Goal: Navigation & Orientation: Find specific page/section

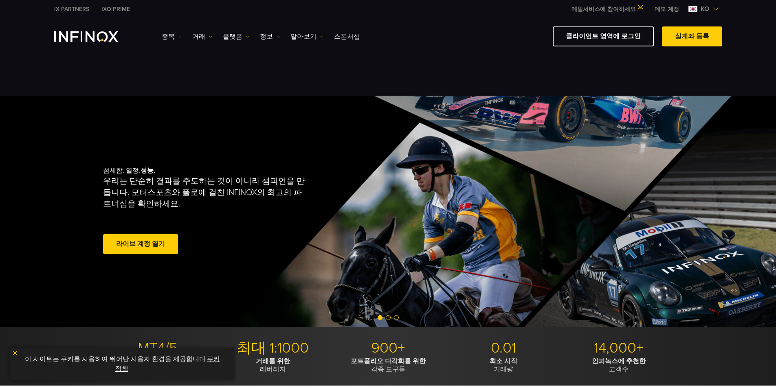
click at [415, 9] on span "ko" at bounding box center [705, 9] width 15 height 10
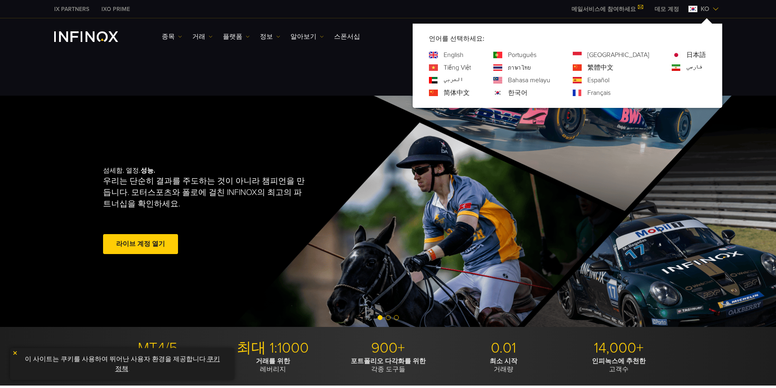
click at [402, 50] on div "종목 종목 상품 정보 거래 기업 계정" at bounding box center [388, 36] width 776 height 36
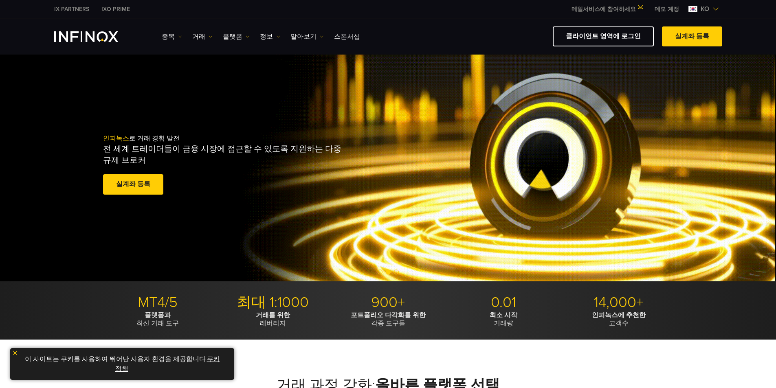
click at [91, 37] on img "INFINOX Logo" at bounding box center [86, 36] width 64 height 11
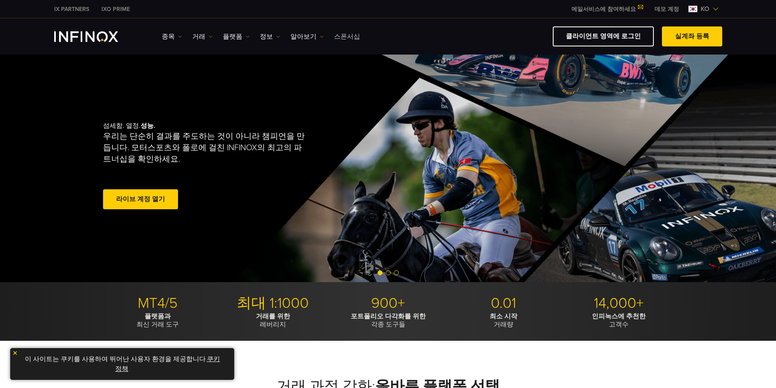
click at [337, 36] on link "스폰서십" at bounding box center [347, 37] width 26 height 10
click at [188, 37] on ul "종목 종목 상품 정보 거래 계정 데모" at bounding box center [261, 37] width 198 height 10
click at [174, 39] on link "종목" at bounding box center [172, 37] width 20 height 10
click at [205, 37] on link "거래" at bounding box center [202, 37] width 20 height 10
click at [310, 78] on div "섬세함. 열정. 성능. 우리는 단순히 결과를 주도하는 것이 아니라 챔피언을 만듭니다. 모터스포츠와 폴로에 걸친 INFINOX의 최고의 파트너십…" at bounding box center [388, 166] width 587 height 231
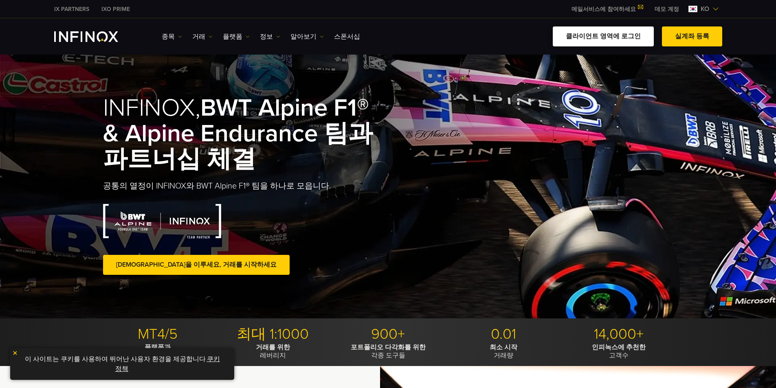
click at [609, 37] on link "클라이언트 영역에 로그인" at bounding box center [603, 36] width 101 height 20
